Goal: Task Accomplishment & Management: Use online tool/utility

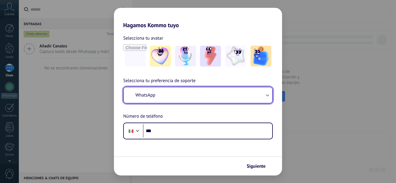
click at [163, 97] on button "WhatsApp" at bounding box center [198, 96] width 148 height 16
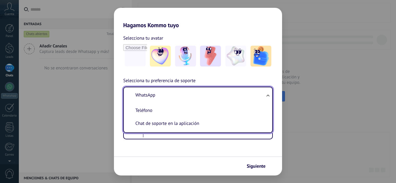
click at [163, 97] on li "WhatsApp" at bounding box center [196, 95] width 141 height 13
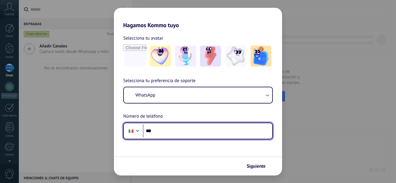
click at [170, 130] on input "***" at bounding box center [207, 131] width 129 height 13
type input "**********"
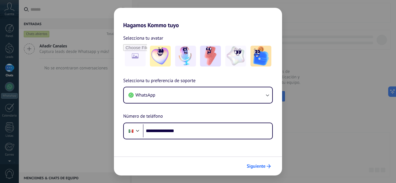
click at [260, 168] on span "Siguiente" at bounding box center [256, 167] width 19 height 4
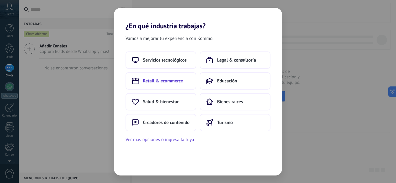
click at [161, 81] on span "Retail & ecommerce" at bounding box center [163, 81] width 40 height 6
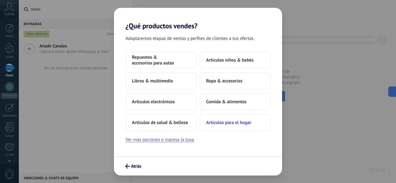
click at [219, 120] on span "Artículos para el hogar" at bounding box center [228, 123] width 45 height 6
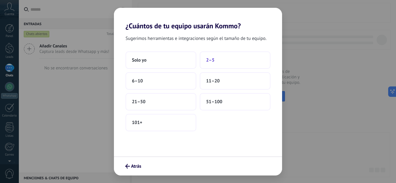
click at [218, 63] on button "2–5" at bounding box center [235, 60] width 71 height 17
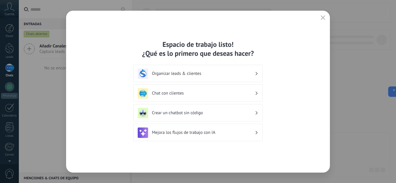
click at [233, 76] on h3 "Organizar leads & clientes" at bounding box center [203, 74] width 103 height 6
click at [257, 75] on icon at bounding box center [257, 73] width 2 height 3
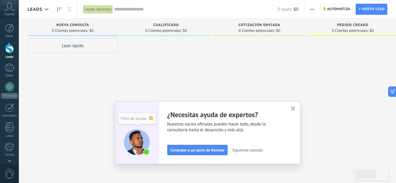
scroll to position [58, 0]
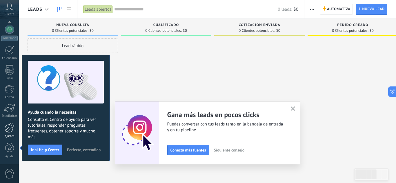
click at [11, 131] on div at bounding box center [10, 128] width 10 height 10
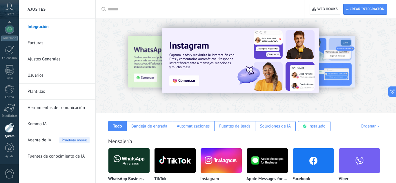
click at [178, 116] on div "Todo Bandeja de entrada Automatizaciones Fuentes de leads Soluciones de IA Inst…" at bounding box center [245, 122] width 289 height 18
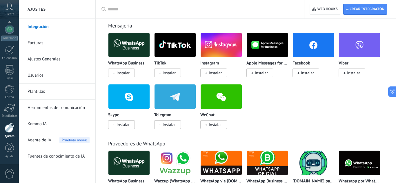
scroll to position [127, 0]
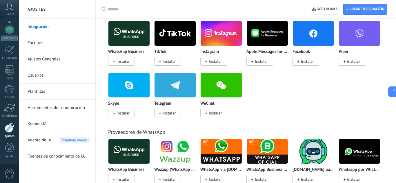
click at [125, 37] on img at bounding box center [128, 33] width 41 height 28
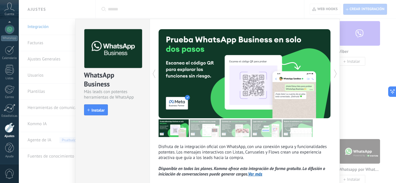
click at [334, 37] on div "Disfruta de la integración oficial con WhatsApp, con una conexión segura y func…" at bounding box center [245, 117] width 190 height 196
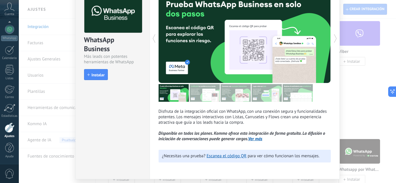
scroll to position [35, 0]
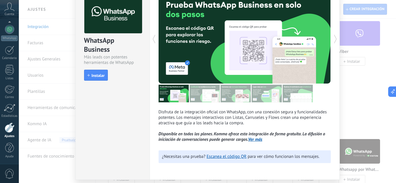
click at [333, 40] on icon at bounding box center [335, 39] width 6 height 12
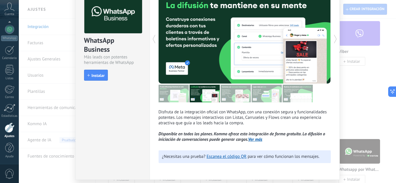
click at [333, 40] on icon at bounding box center [335, 39] width 6 height 12
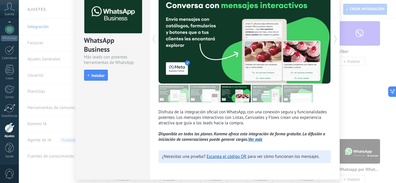
click at [333, 40] on icon at bounding box center [335, 39] width 6 height 12
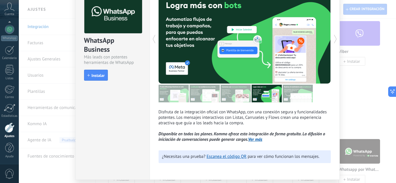
click at [333, 40] on icon at bounding box center [335, 39] width 6 height 12
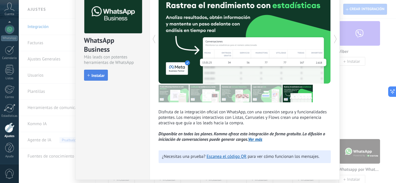
click at [99, 77] on span "Instalar" at bounding box center [98, 76] width 13 height 4
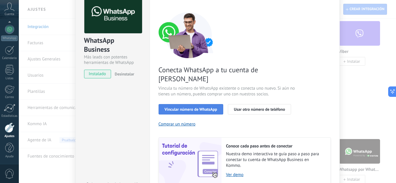
click at [197, 107] on span "Vincular número de WhatsApp" at bounding box center [191, 109] width 52 height 4
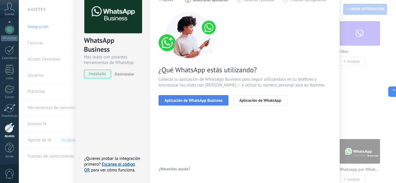
click at [204, 101] on span "Aplicación de WhatsApp Business" at bounding box center [194, 101] width 58 height 4
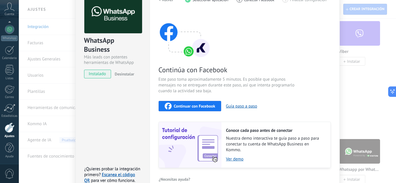
click at [203, 107] on span "Continuar con Facebook" at bounding box center [194, 106] width 41 height 4
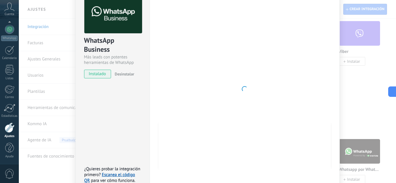
click at [174, 96] on div at bounding box center [244, 88] width 172 height 189
click at [345, 95] on div "WhatsApp Business Más leads con potentes herramientas de WhatsApp instalado Des…" at bounding box center [207, 91] width 377 height 183
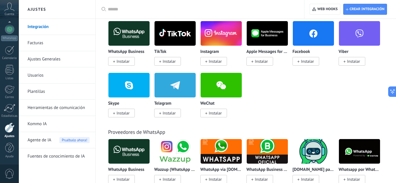
scroll to position [0, 0]
click at [123, 38] on img at bounding box center [128, 33] width 41 height 28
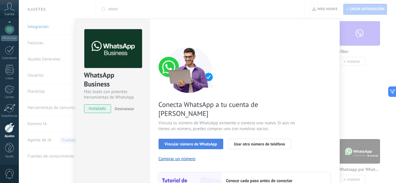
click at [186, 142] on span "Vincular número de WhatsApp" at bounding box center [191, 144] width 52 height 4
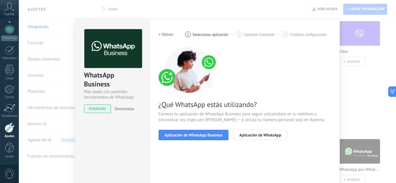
click at [186, 136] on span "Aplicación de WhatsApp Business" at bounding box center [194, 135] width 58 height 4
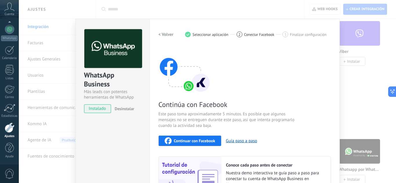
click at [186, 141] on span "Continuar con Facebook" at bounding box center [194, 141] width 41 height 4
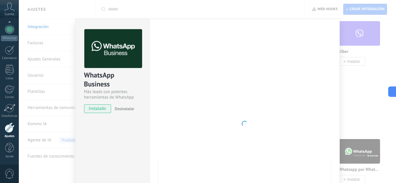
click at [294, 60] on div at bounding box center [244, 123] width 172 height 189
click at [354, 92] on div "WhatsApp Business Más leads con potentes herramientas de WhatsApp instalado Des…" at bounding box center [207, 91] width 377 height 183
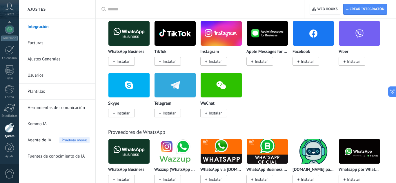
click at [128, 37] on img at bounding box center [128, 33] width 41 height 28
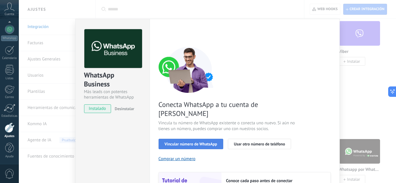
click at [207, 142] on span "Vincular número de WhatsApp" at bounding box center [191, 144] width 52 height 4
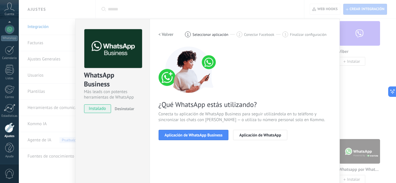
click at [207, 133] on span "Aplicación de WhatsApp Business" at bounding box center [194, 135] width 58 height 4
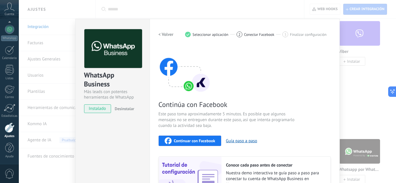
click at [201, 140] on span "Continuar con Facebook" at bounding box center [194, 141] width 41 height 4
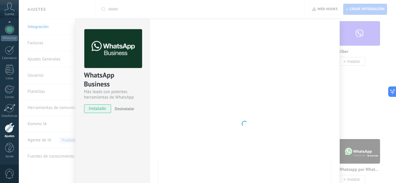
click at [209, 85] on div at bounding box center [244, 123] width 172 height 189
click at [350, 90] on div "WhatsApp Business Más leads con potentes herramientas de WhatsApp instalado Des…" at bounding box center [207, 91] width 377 height 183
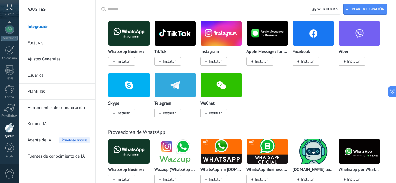
click at [124, 37] on img at bounding box center [128, 33] width 41 height 28
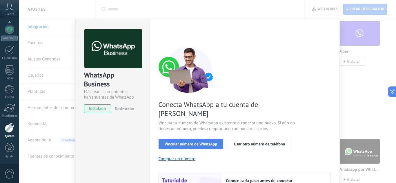
click at [205, 142] on span "Vincular número de WhatsApp" at bounding box center [191, 144] width 52 height 4
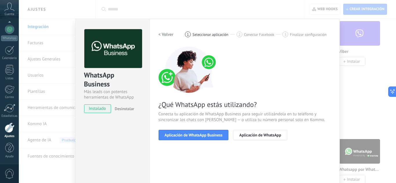
click at [205, 137] on span "Aplicación de WhatsApp Business" at bounding box center [194, 135] width 58 height 4
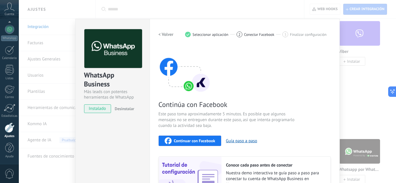
click at [207, 138] on div "Continuar con Facebook" at bounding box center [190, 141] width 51 height 7
